Goal: Navigation & Orientation: Find specific page/section

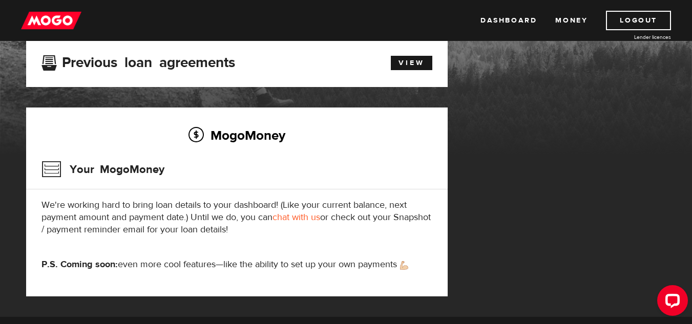
scroll to position [72, 0]
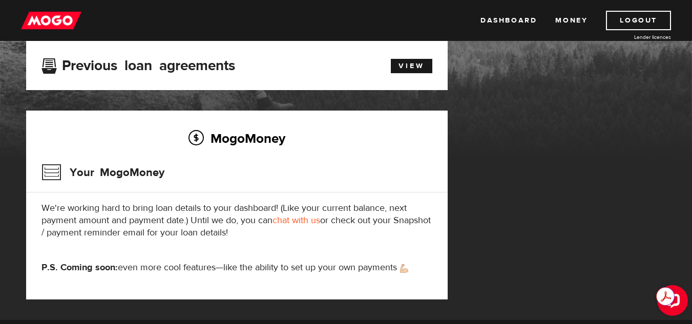
click at [305, 219] on link "chat with us" at bounding box center [296, 221] width 48 height 12
click at [569, 20] on link "Money" at bounding box center [571, 20] width 32 height 19
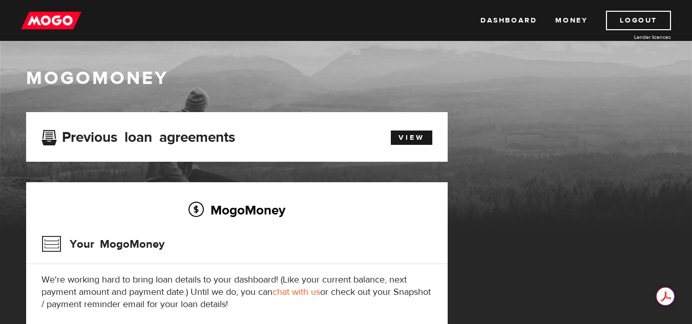
click at [262, 209] on h2 "MogoMoney" at bounding box center [236, 210] width 391 height 22
click at [52, 244] on h3 "Your MogoMoney" at bounding box center [102, 244] width 123 height 27
click at [503, 17] on link "Dashboard" at bounding box center [508, 20] width 56 height 19
